Goal: Information Seeking & Learning: Understand process/instructions

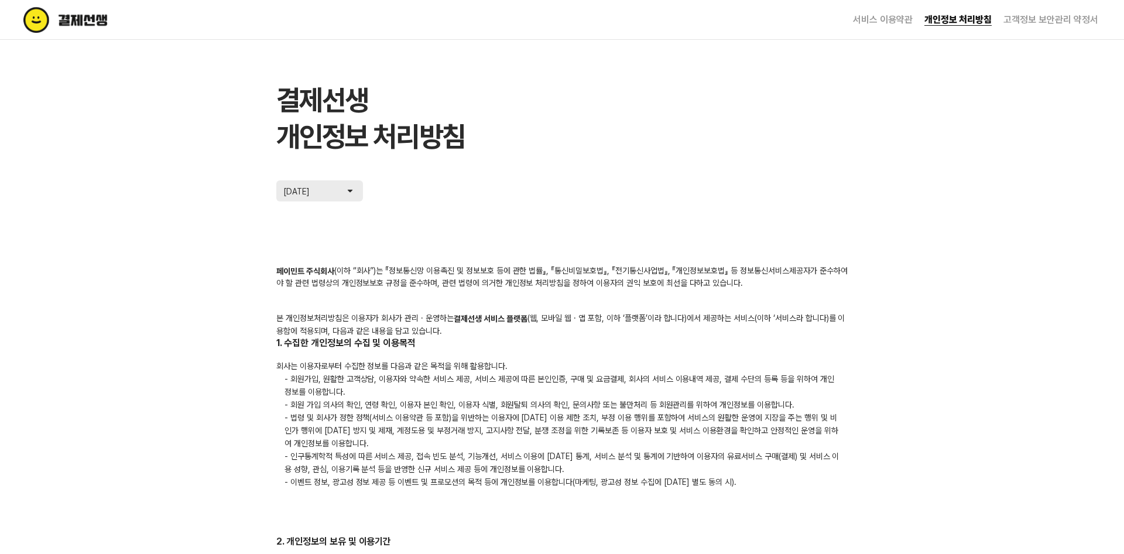
click at [336, 184] on button "[DATE]" at bounding box center [319, 190] width 87 height 21
click at [347, 186] on img at bounding box center [350, 191] width 12 height 12
click at [294, 189] on p "[DATE]" at bounding box center [300, 191] width 35 height 12
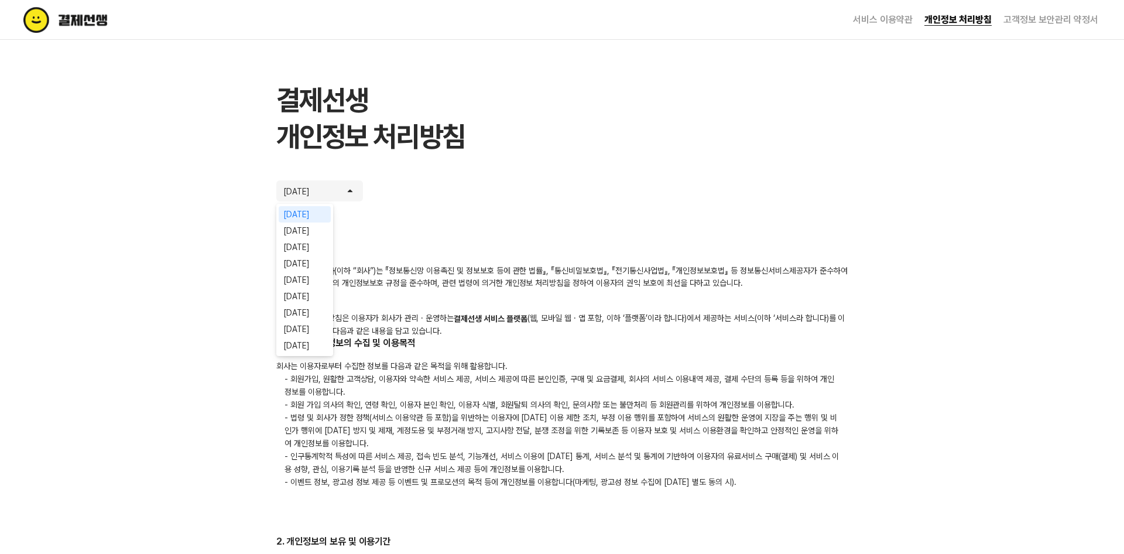
click at [341, 189] on button "[DATE]" at bounding box center [319, 190] width 87 height 21
click at [341, 190] on button "[DATE]" at bounding box center [319, 190] width 87 height 21
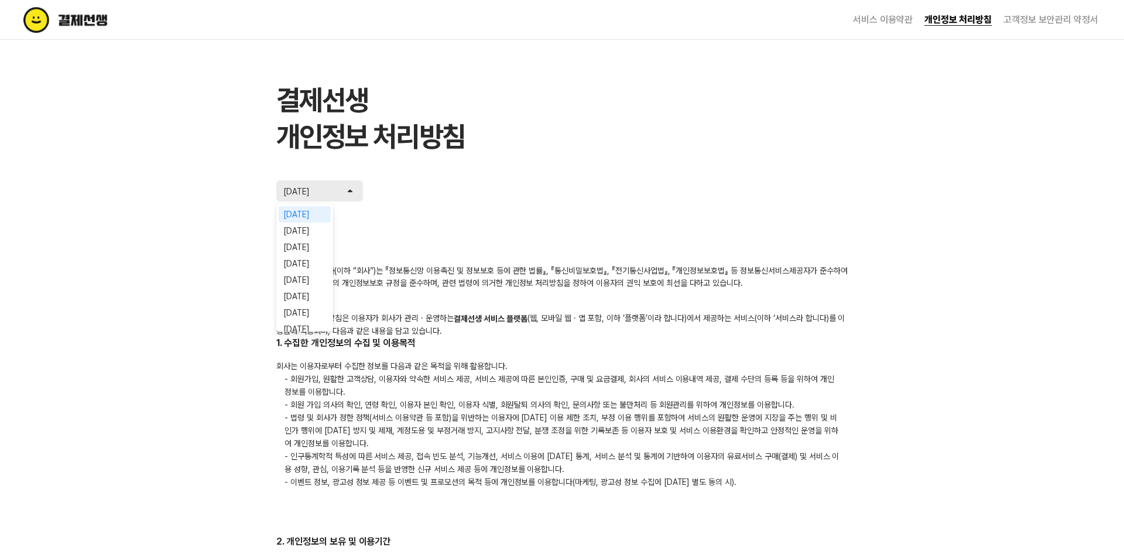
click at [341, 190] on button "[DATE]" at bounding box center [319, 190] width 87 height 21
click at [869, 27] on li "서비스 이용약관" at bounding box center [876, 20] width 71 height 40
click at [873, 19] on link "서비스 이용약관" at bounding box center [883, 19] width 60 height 11
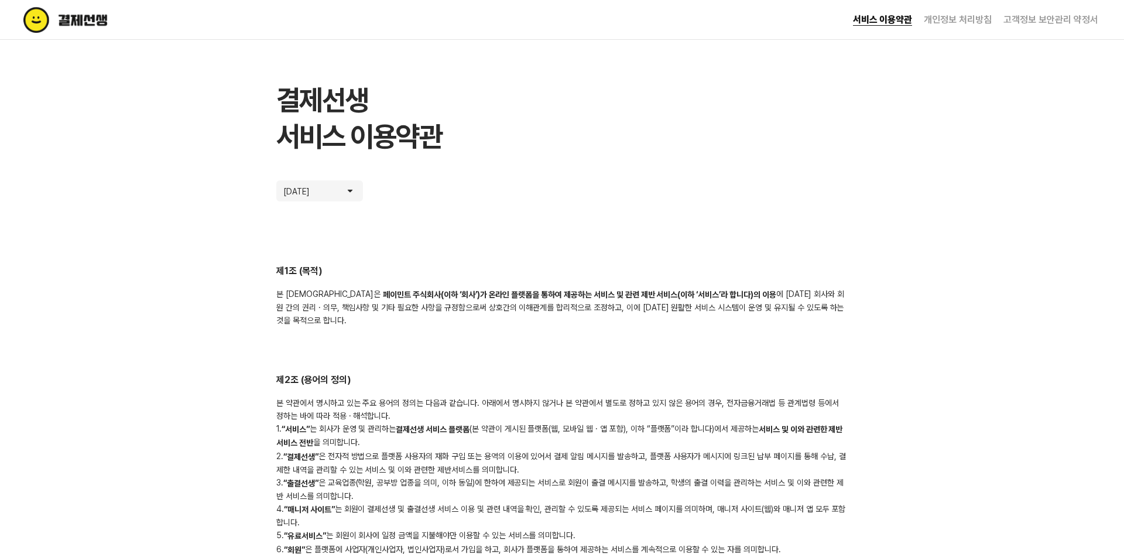
click at [333, 184] on button "[DATE]" at bounding box center [319, 190] width 87 height 21
click at [319, 194] on p "[DATE]" at bounding box center [300, 191] width 35 height 12
click at [319, 196] on p "[DATE]" at bounding box center [300, 191] width 35 height 12
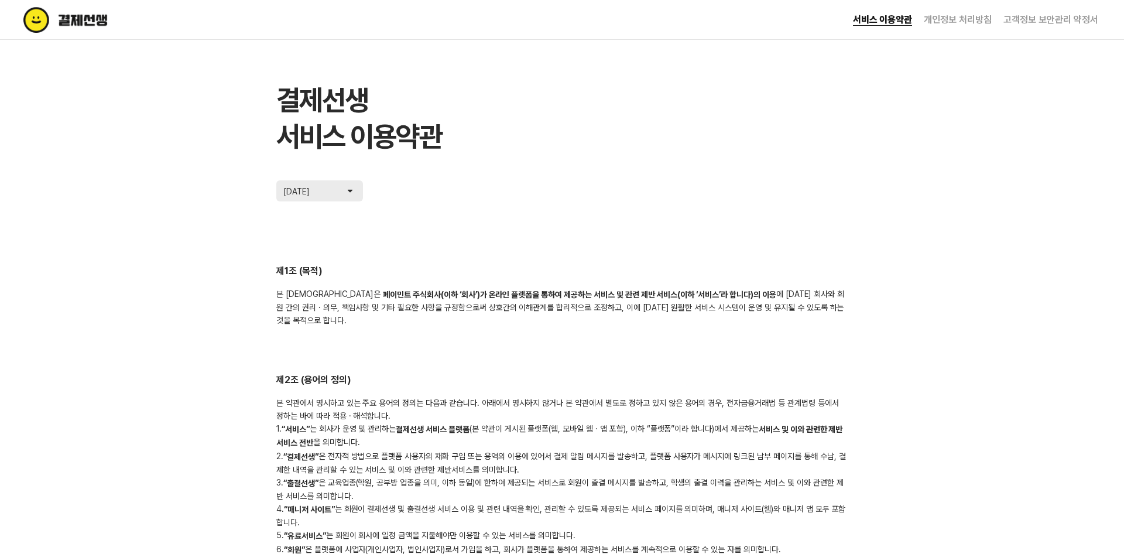
click at [319, 196] on p "[DATE]" at bounding box center [300, 191] width 35 height 12
click at [331, 184] on button "[DATE]" at bounding box center [319, 190] width 87 height 21
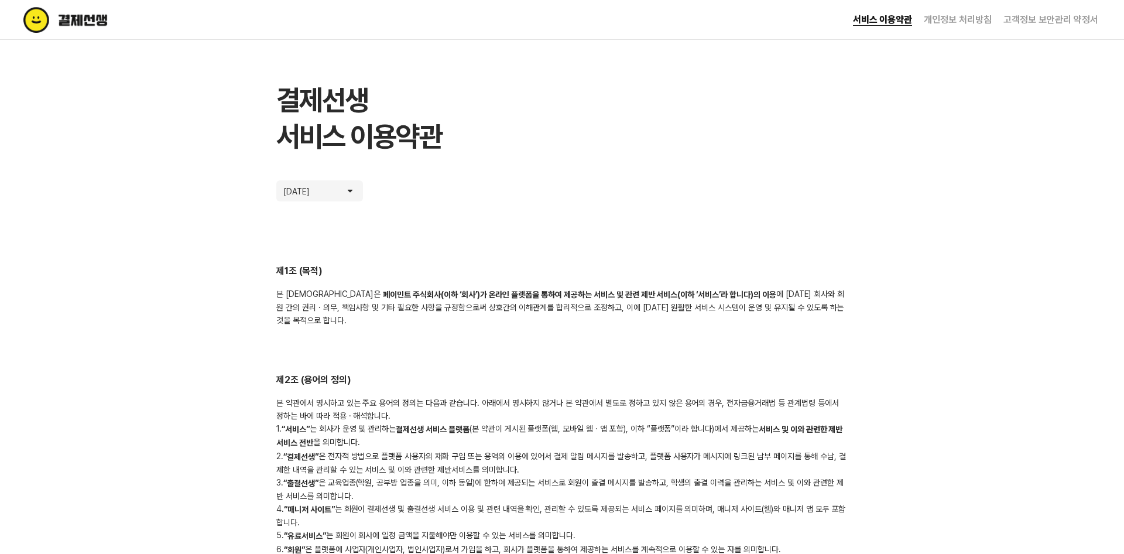
click at [1063, 20] on link "고객정보 보안관리 약정서" at bounding box center [1051, 19] width 95 height 11
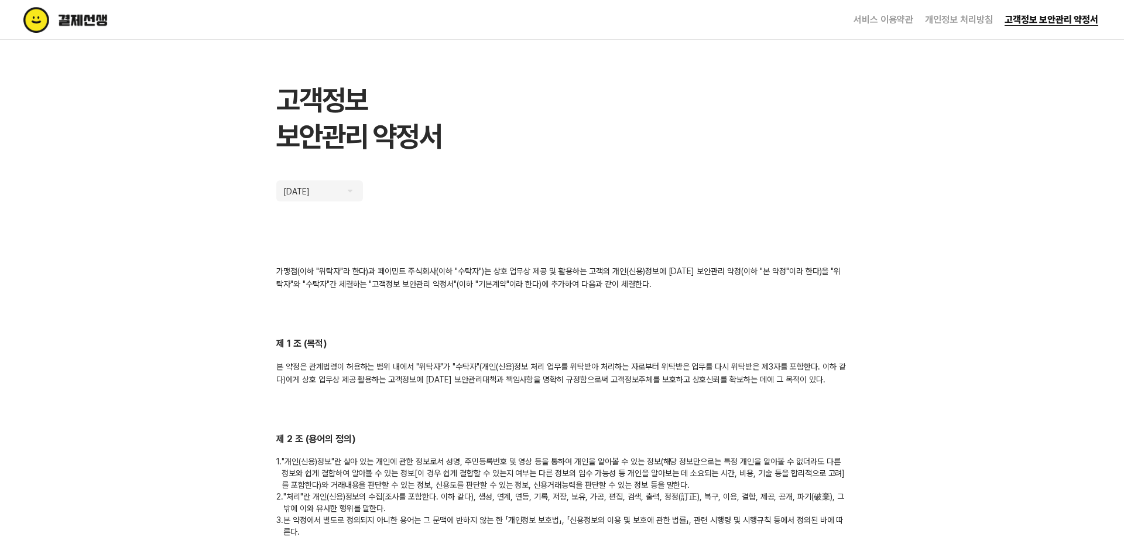
click at [315, 189] on div "[DATE]" at bounding box center [319, 190] width 87 height 21
click at [70, 16] on img at bounding box center [90, 20] width 134 height 26
click at [30, 23] on img at bounding box center [90, 20] width 134 height 26
